Goal: Task Accomplishment & Management: Manage account settings

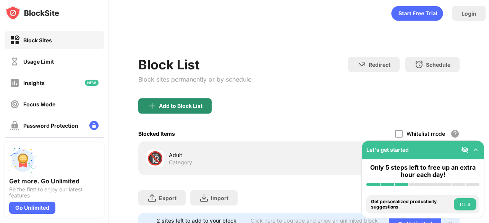
click at [187, 105] on div "Add to Block List" at bounding box center [298, 112] width 321 height 27
click at [187, 105] on div "Add to Block List" at bounding box center [181, 106] width 44 height 6
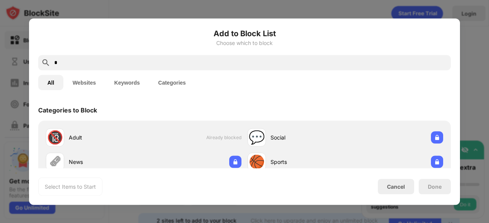
click at [148, 66] on input "*" at bounding box center [250, 62] width 394 height 9
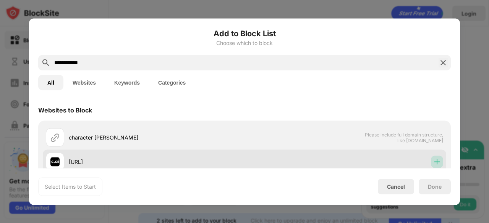
click at [433, 163] on img at bounding box center [437, 162] width 8 height 8
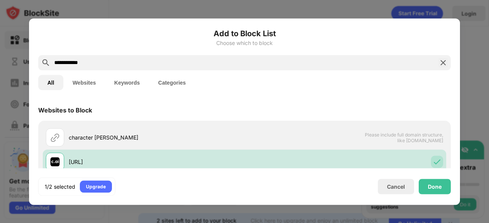
click at [315, 43] on div "Choose which to block" at bounding box center [244, 43] width 412 height 6
click at [296, 64] on input "**********" at bounding box center [244, 62] width 382 height 9
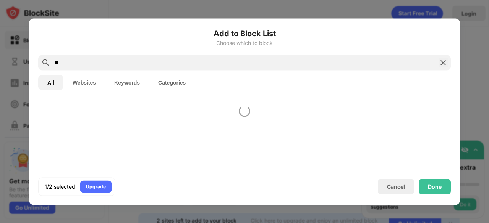
type input "*"
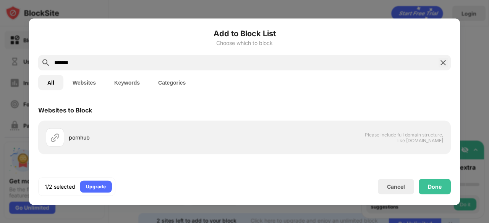
type input "*******"
click at [90, 81] on button "Websites" at bounding box center [84, 82] width 42 height 15
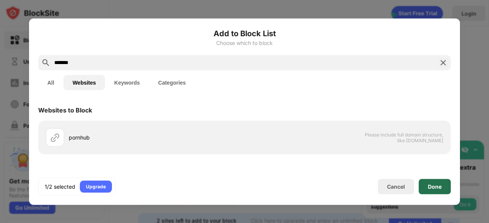
click at [435, 185] on div "Done" at bounding box center [435, 187] width 14 height 6
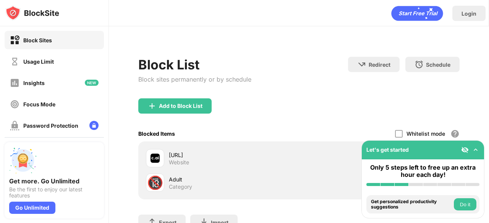
scroll to position [63, 0]
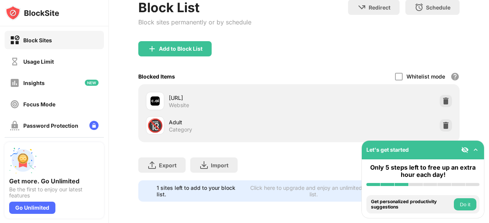
click at [162, 120] on div "🔞" at bounding box center [155, 126] width 16 height 16
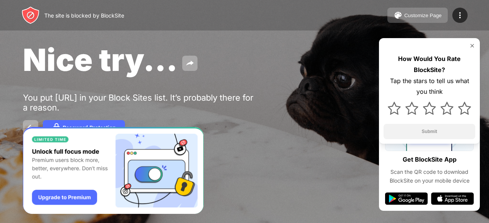
drag, startPoint x: 466, startPoint y: 9, endPoint x: 447, endPoint y: 20, distance: 22.1
click at [447, 20] on div "Customize Page Edit Block List Redirect Customize Block Page Upgrade Password P…" at bounding box center [427, 15] width 80 height 15
click at [459, 12] on img at bounding box center [459, 15] width 9 height 9
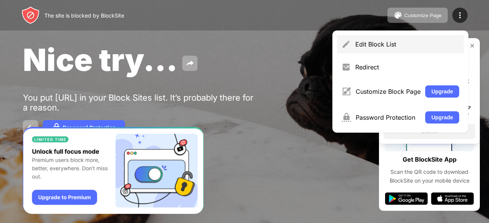
click at [365, 40] on div "Edit Block List" at bounding box center [400, 44] width 127 height 18
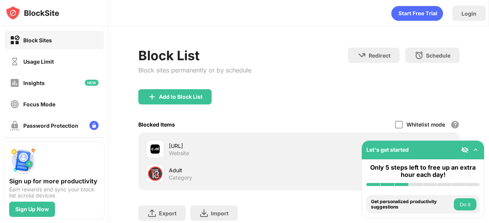
click at [190, 145] on div "[URL]" at bounding box center [234, 146] width 130 height 8
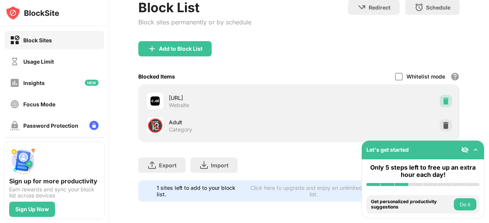
click at [440, 95] on div at bounding box center [446, 101] width 12 height 12
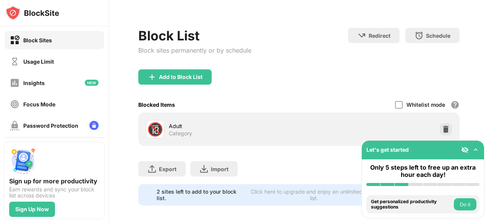
scroll to position [38, 0]
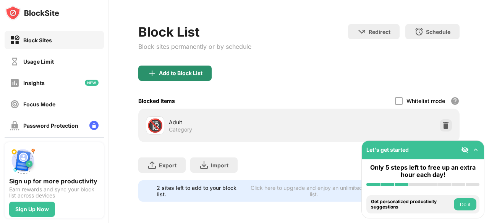
click at [190, 70] on div "Add to Block List" at bounding box center [181, 73] width 44 height 6
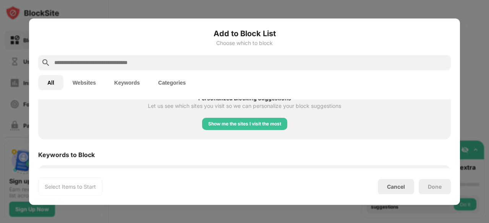
scroll to position [347, 0]
click at [146, 67] on input "text" at bounding box center [250, 62] width 394 height 9
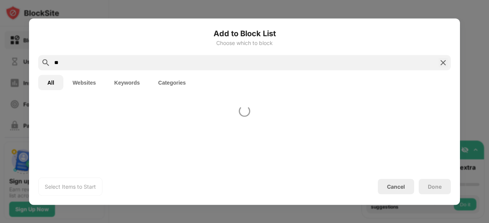
scroll to position [0, 0]
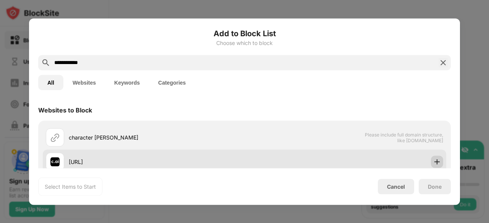
type input "**********"
click at [431, 158] on div at bounding box center [437, 162] width 12 height 12
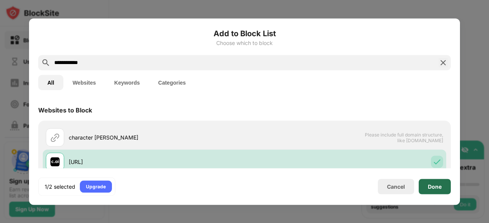
click at [428, 187] on div "Done" at bounding box center [435, 187] width 14 height 6
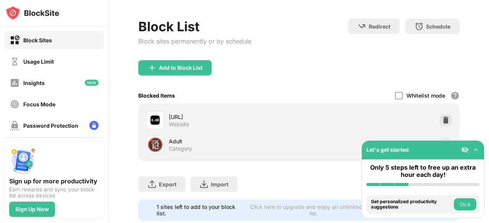
scroll to position [63, 0]
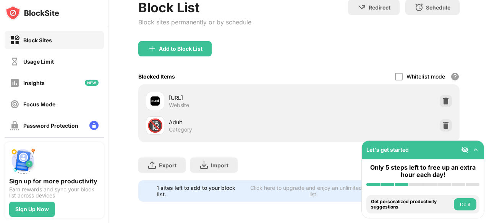
click at [389, 95] on div "character.ai Website" at bounding box center [299, 101] width 312 height 24
click at [179, 94] on div "[URL]" at bounding box center [234, 98] width 130 height 8
drag, startPoint x: 398, startPoint y: 68, endPoint x: 393, endPoint y: 68, distance: 5.0
click at [395, 69] on div "Whitelist mode Block all websites except for those in your whitelist. Whitelist…" at bounding box center [427, 77] width 65 height 16
click at [395, 73] on div at bounding box center [399, 77] width 8 height 8
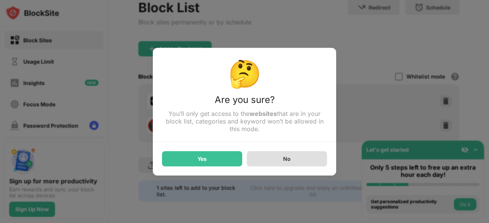
click at [256, 158] on div "No" at bounding box center [287, 158] width 80 height 15
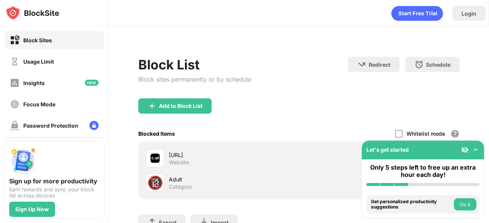
scroll to position [0, 0]
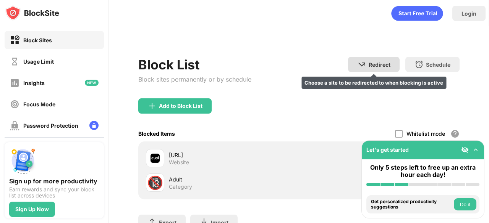
click at [390, 65] on div "Redirect Choose a site to be redirected to when blocking is active" at bounding box center [374, 64] width 52 height 15
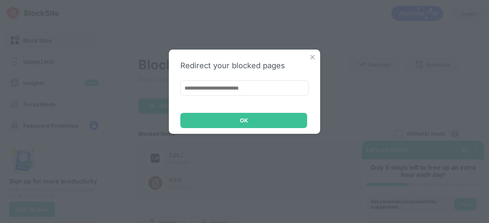
click at [315, 57] on img at bounding box center [313, 57] width 8 height 8
